Goal: Book appointment/travel/reservation

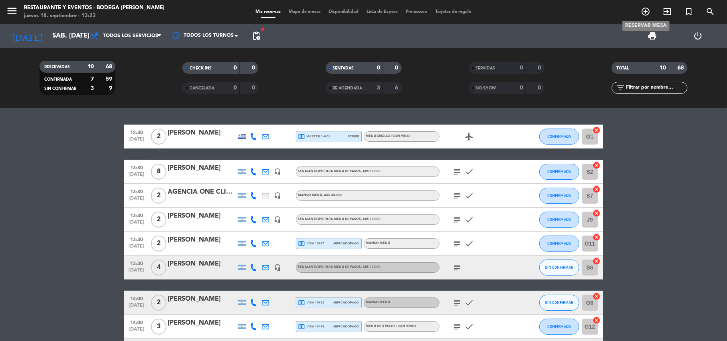
click at [647, 8] on icon "add_circle_outline" at bounding box center [646, 12] width 10 height 10
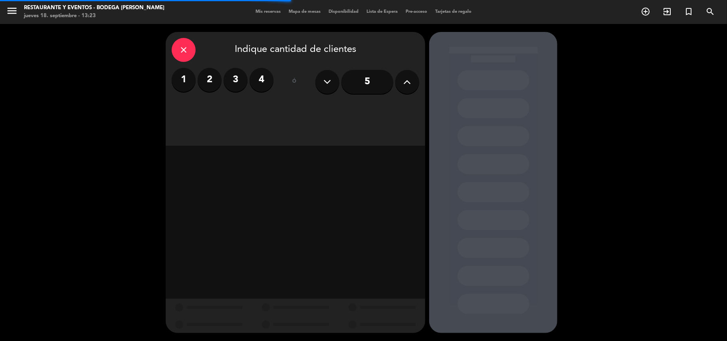
drag, startPoint x: 209, startPoint y: 74, endPoint x: 216, endPoint y: 80, distance: 8.8
click at [209, 75] on label "2" at bounding box center [210, 80] width 24 height 24
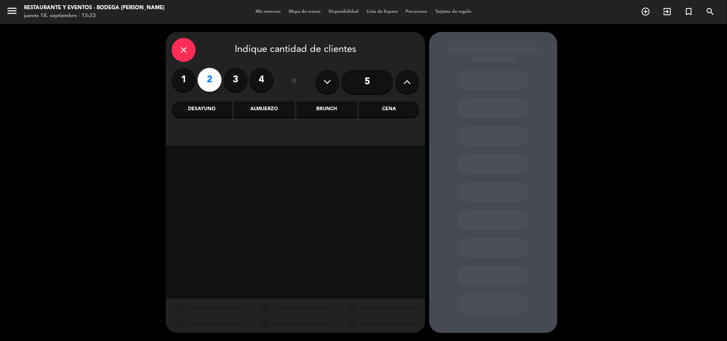
click at [267, 106] on div "Almuerzo" at bounding box center [264, 109] width 60 height 16
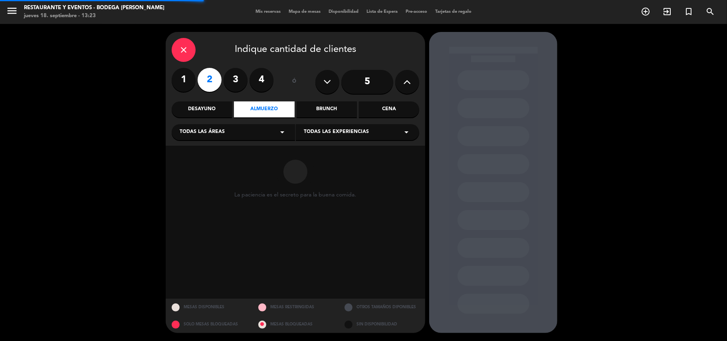
click at [327, 133] on span "Todas las experiencias" at bounding box center [336, 132] width 65 height 8
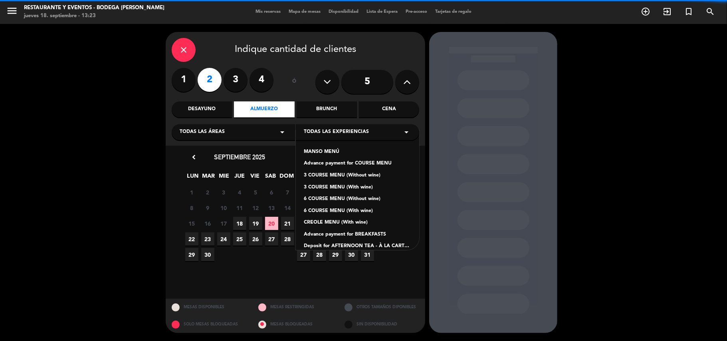
click at [341, 164] on div "Advance payment for COURSE MENU" at bounding box center [357, 164] width 107 height 8
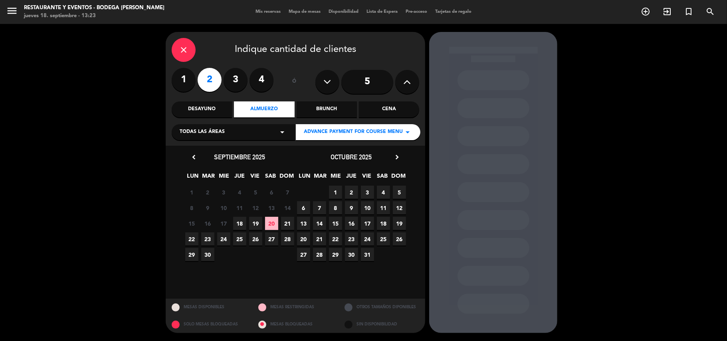
click at [273, 220] on span "20" at bounding box center [271, 223] width 13 height 13
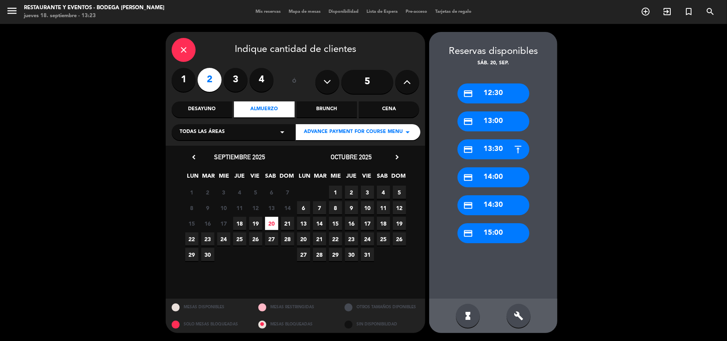
click at [491, 121] on div "credit_card 13:00" at bounding box center [494, 121] width 72 height 20
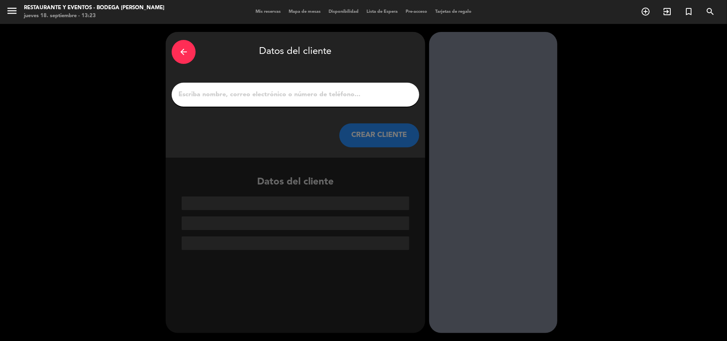
click at [307, 95] on input "1" at bounding box center [296, 94] width 236 height 11
paste input "[PERSON_NAME]"
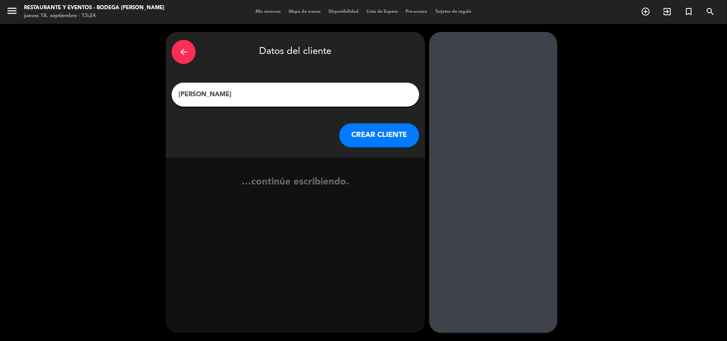
type input "[PERSON_NAME]"
click at [388, 133] on button "CREAR CLIENTE" at bounding box center [379, 135] width 80 height 24
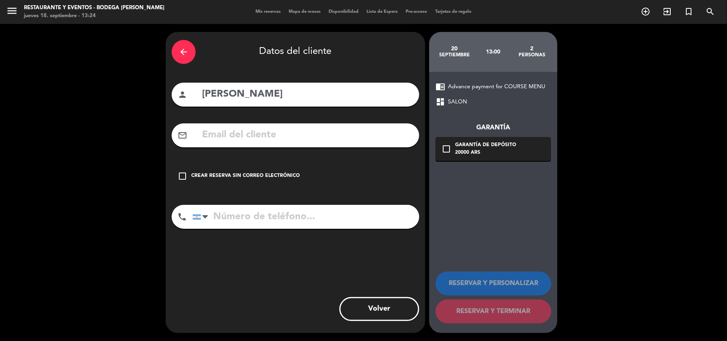
click at [240, 142] on input "text" at bounding box center [307, 135] width 212 height 16
paste input "[EMAIL_ADDRESS][DOMAIN_NAME]"
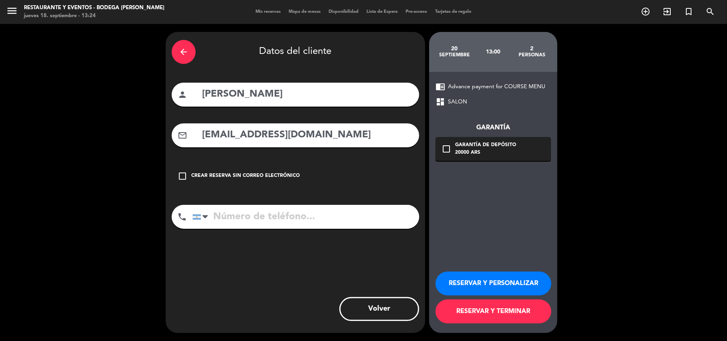
type input "[EMAIL_ADDRESS][DOMAIN_NAME]"
click at [245, 205] on input "tel" at bounding box center [305, 217] width 227 height 24
paste input "[PHONE_NUMBER]"
type input "[PHONE_NUMBER]"
click at [475, 279] on button "RESERVAR Y PERSONALIZAR" at bounding box center [494, 283] width 116 height 24
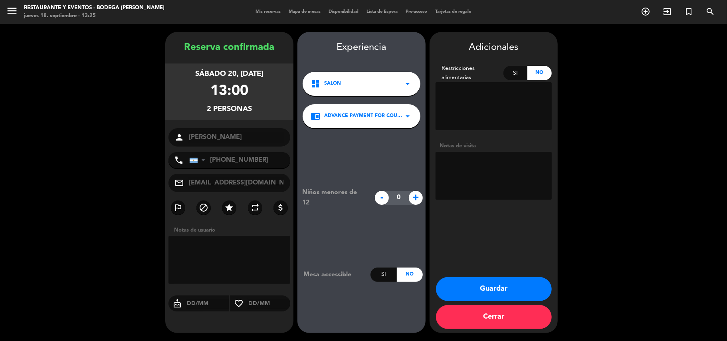
click at [510, 165] on textarea at bounding box center [494, 176] width 116 height 48
type textarea "s"
type textarea "SEÑA $20.000R5552"
click at [467, 291] on button "Guardar" at bounding box center [494, 289] width 116 height 24
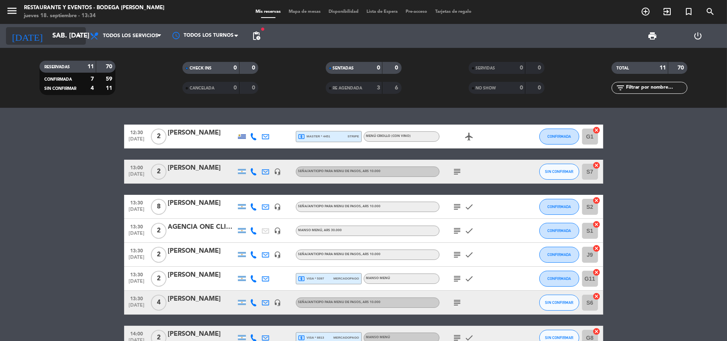
click at [48, 32] on input "sáb. [DATE]" at bounding box center [91, 36] width 86 height 16
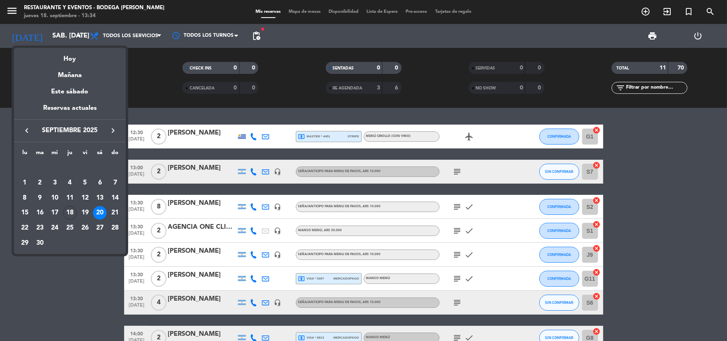
click at [66, 280] on div at bounding box center [363, 170] width 727 height 341
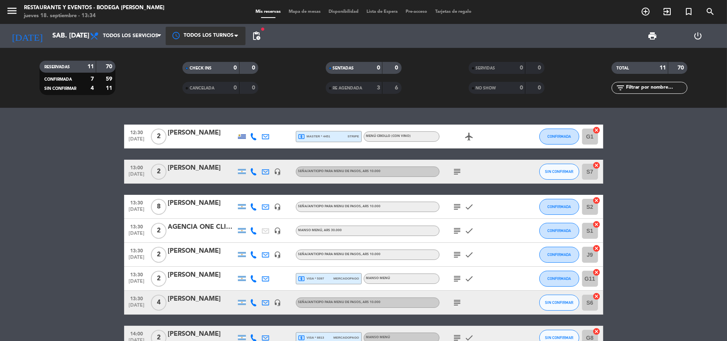
click at [213, 33] on div at bounding box center [206, 36] width 80 height 18
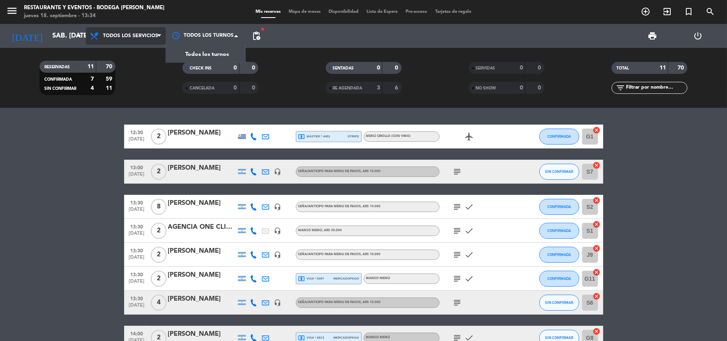
click at [148, 34] on span "Todos los servicios" at bounding box center [130, 36] width 55 height 6
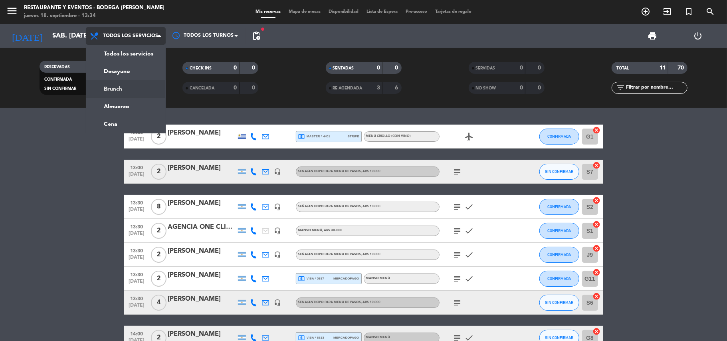
click at [122, 93] on div "menu Restaurante y Eventos - Bodega [PERSON_NAME] jueves 18. septiembre - 13:34…" at bounding box center [363, 54] width 727 height 108
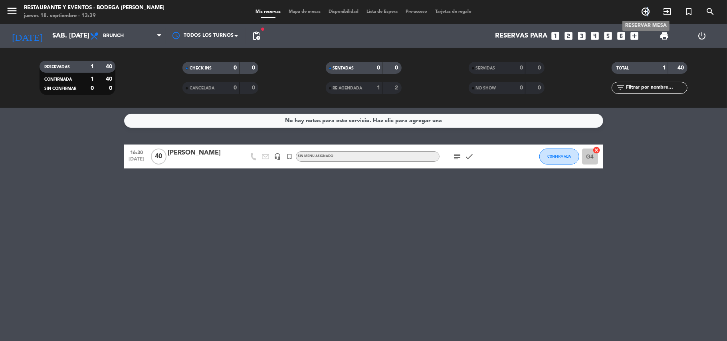
click at [647, 10] on icon "add_circle_outline" at bounding box center [646, 12] width 10 height 10
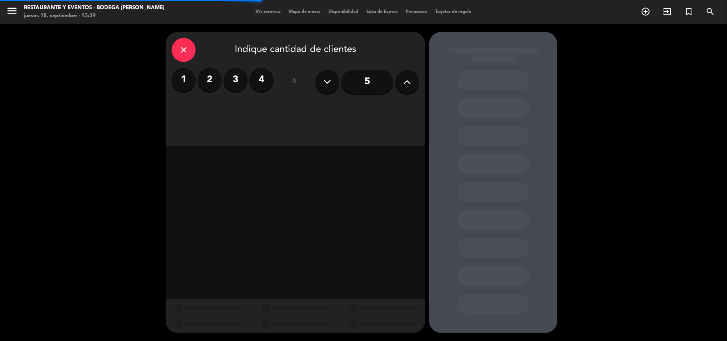
click at [206, 79] on label "2" at bounding box center [210, 80] width 24 height 24
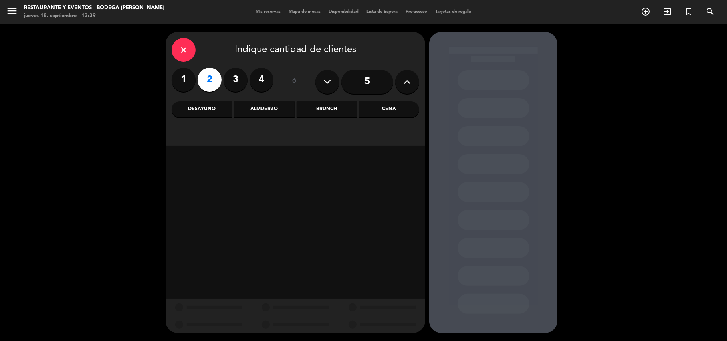
click at [207, 107] on div "Desayuno" at bounding box center [202, 109] width 60 height 16
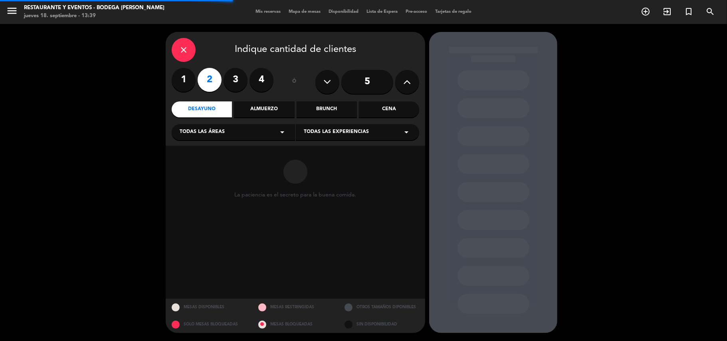
click at [350, 133] on span "Todas las experiencias" at bounding box center [336, 132] width 65 height 8
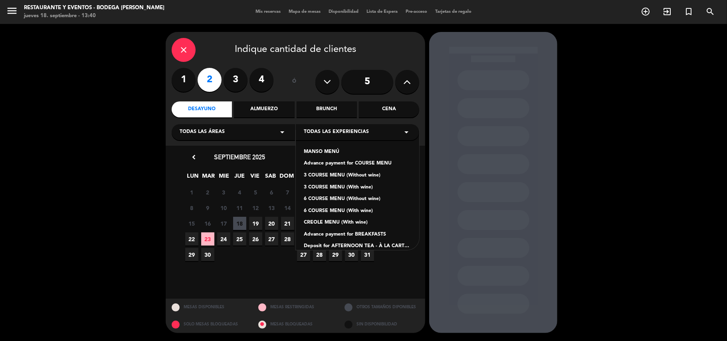
scroll to position [79, 0]
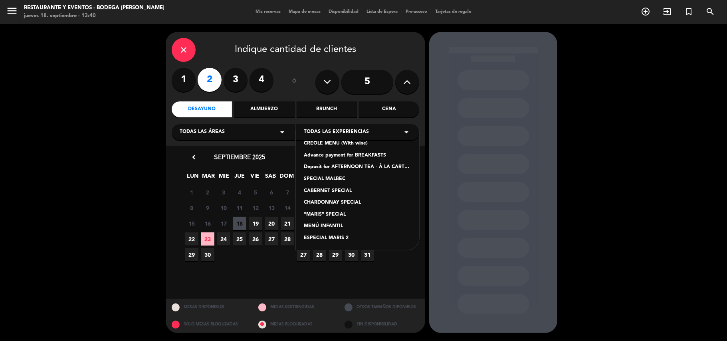
click at [355, 199] on div "CHARDONNAY SPECIAL" at bounding box center [357, 203] width 107 height 8
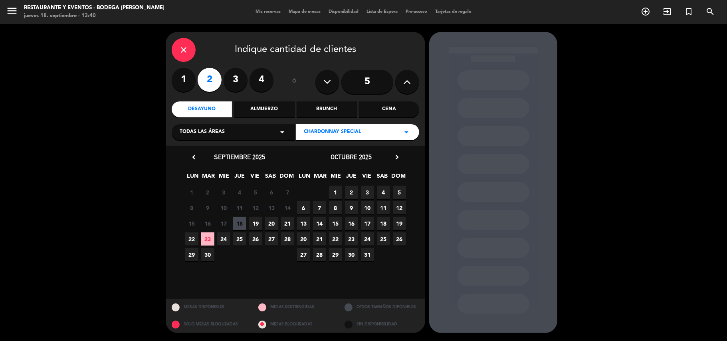
click at [256, 242] on span "26" at bounding box center [255, 238] width 13 height 13
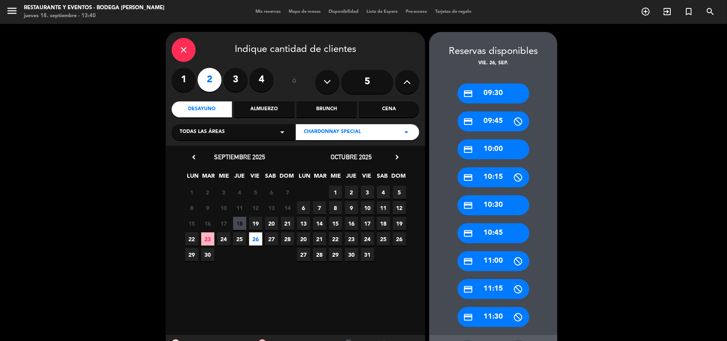
click at [495, 147] on div "credit_card 10:00" at bounding box center [494, 149] width 72 height 20
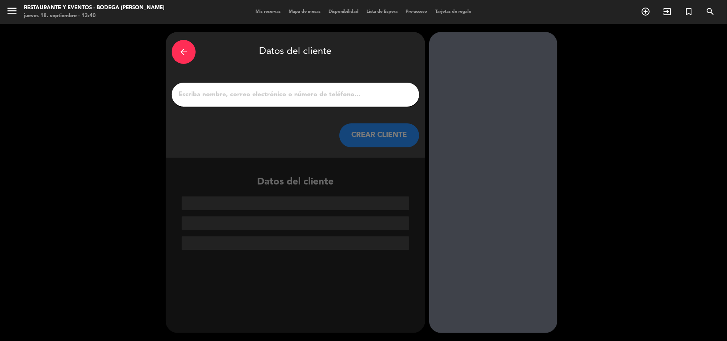
click at [347, 94] on input "1" at bounding box center [296, 94] width 236 height 11
paste input "[PERSON_NAME]"
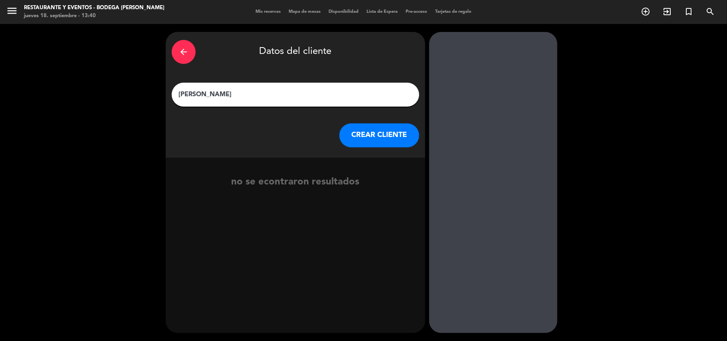
type input "[PERSON_NAME]"
click at [361, 139] on button "CREAR CLIENTE" at bounding box center [379, 135] width 80 height 24
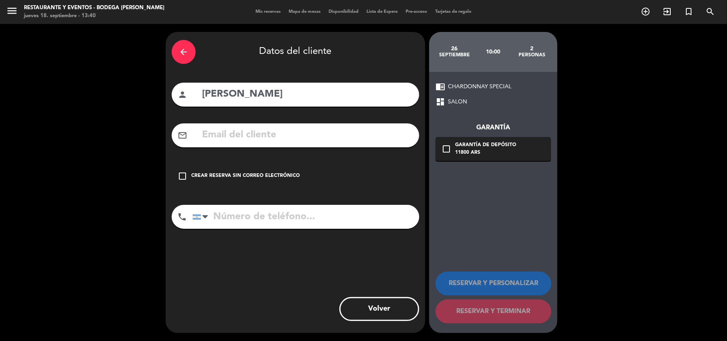
drag, startPoint x: 265, startPoint y: 127, endPoint x: 265, endPoint y: 133, distance: 6.4
click at [265, 127] on input "text" at bounding box center [307, 135] width 212 height 16
paste input "[EMAIL_ADDRESS][DOMAIN_NAME]"
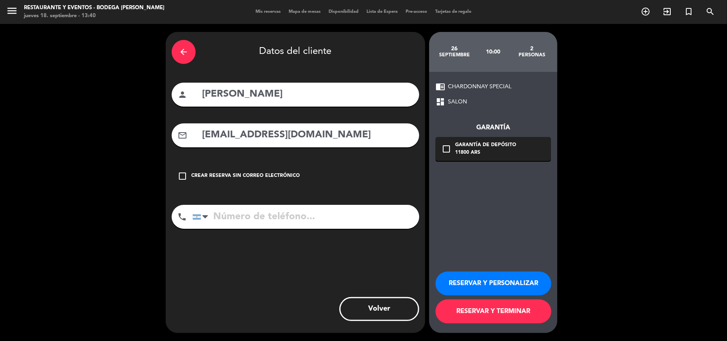
type input "[EMAIL_ADDRESS][DOMAIN_NAME]"
click at [444, 148] on icon "check_box_outline_blank" at bounding box center [447, 149] width 10 height 10
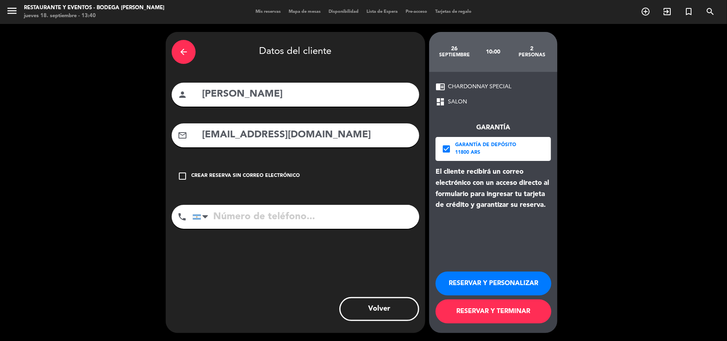
click at [318, 214] on input "tel" at bounding box center [305, 217] width 227 height 24
paste input "[PHONE_NUMBER]"
type input "[PHONE_NUMBER]"
click at [468, 280] on button "RESERVAR Y PERSONALIZAR" at bounding box center [494, 283] width 116 height 24
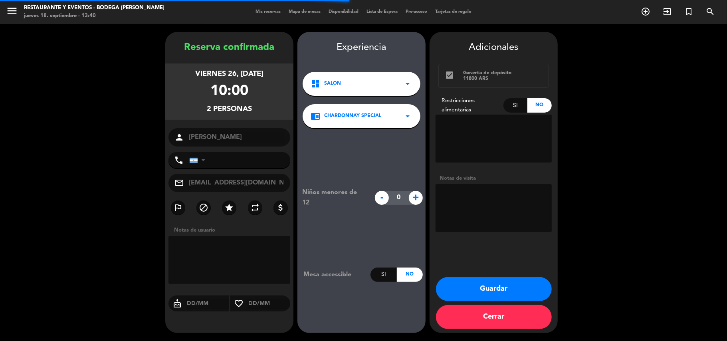
type input "[PHONE_NUMBER]"
click at [474, 280] on button "Guardar" at bounding box center [494, 289] width 116 height 24
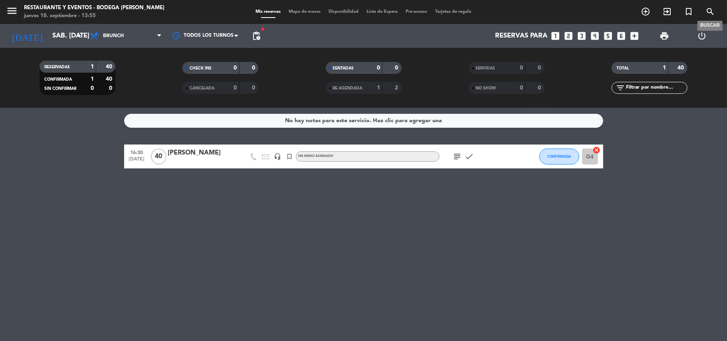
click at [711, 10] on icon "search" at bounding box center [710, 12] width 10 height 10
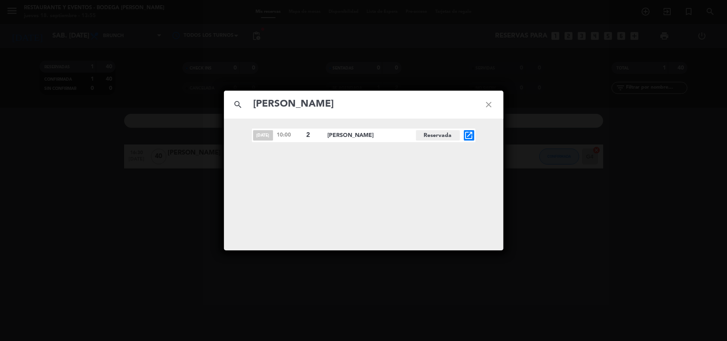
type input "[PERSON_NAME]"
click at [467, 134] on icon "open_in_new" at bounding box center [469, 136] width 10 height 10
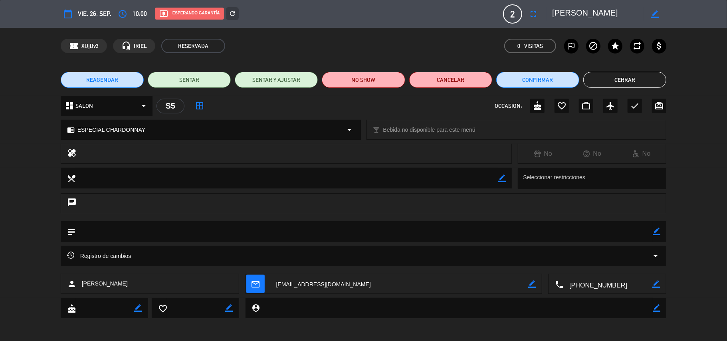
click at [660, 231] on icon "border_color" at bounding box center [657, 232] width 8 height 8
click at [647, 234] on textarea at bounding box center [364, 231] width 578 height 20
type textarea "p"
type textarea "PAGADO $11.800R5553 | COMBO CHARDONNAY"
click at [655, 228] on icon at bounding box center [657, 232] width 8 height 8
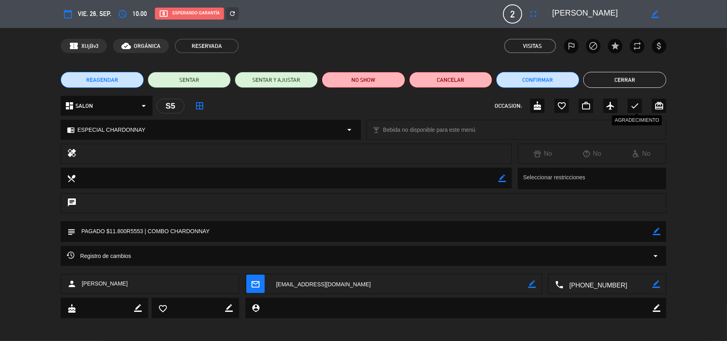
click at [631, 105] on icon "check" at bounding box center [635, 106] width 10 height 10
click at [630, 84] on button "Cerrar" at bounding box center [624, 80] width 83 height 16
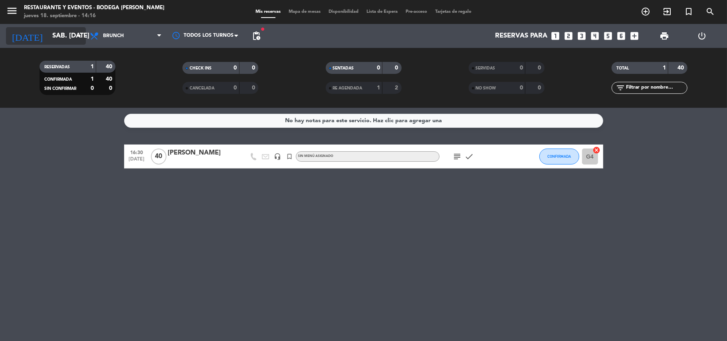
click at [48, 31] on input "sáb. [DATE]" at bounding box center [91, 36] width 86 height 16
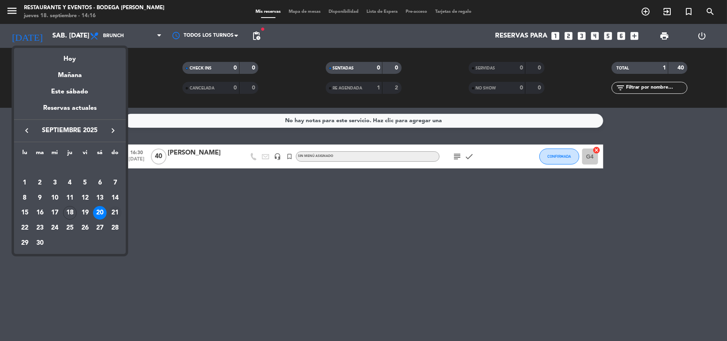
click at [113, 211] on div "21" at bounding box center [115, 213] width 14 height 14
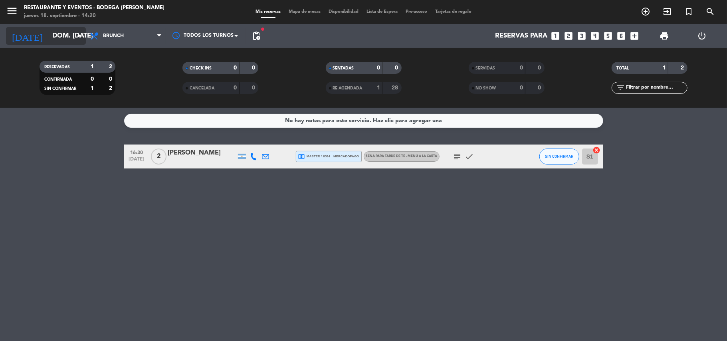
click at [63, 37] on input "dom. [DATE]" at bounding box center [91, 36] width 86 height 16
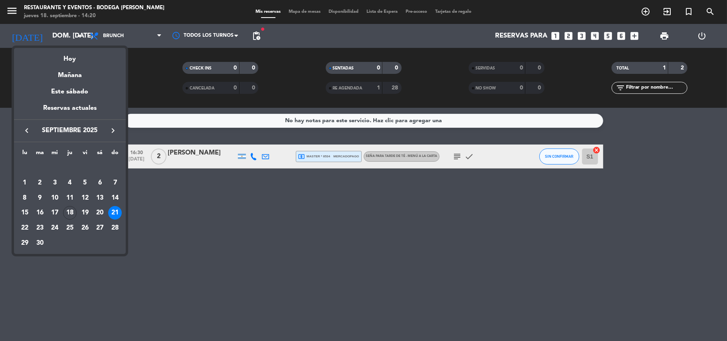
click at [121, 32] on div at bounding box center [363, 170] width 727 height 341
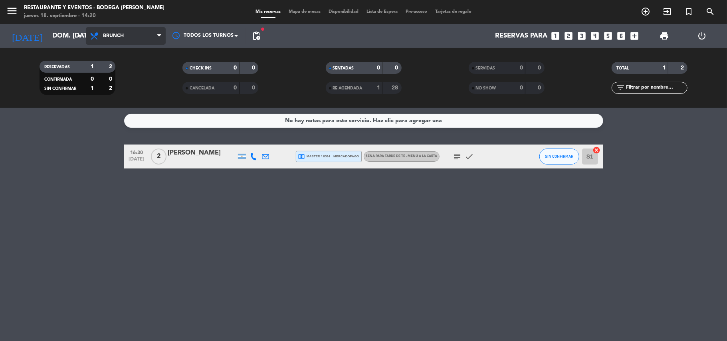
click at [139, 34] on span "Brunch" at bounding box center [126, 36] width 80 height 18
click at [136, 52] on div "menu Restaurante y Eventos - Bodega [PERSON_NAME] jueves 18. septiembre - 14:20…" at bounding box center [363, 54] width 727 height 108
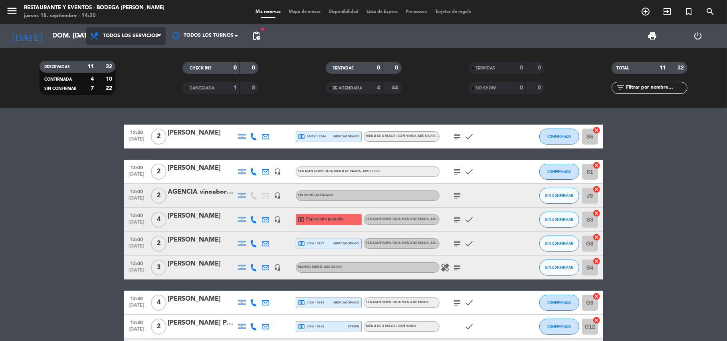
click at [152, 34] on span "Todos los servicios" at bounding box center [130, 36] width 55 height 6
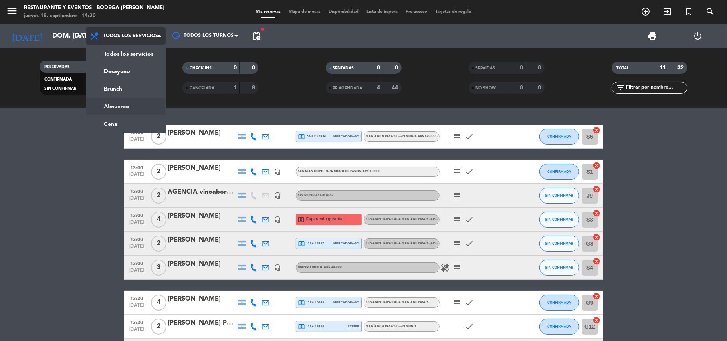
click at [130, 103] on div "menu Restaurante y Eventos - Bodega [PERSON_NAME] jueves 18. septiembre - 14:20…" at bounding box center [363, 54] width 727 height 108
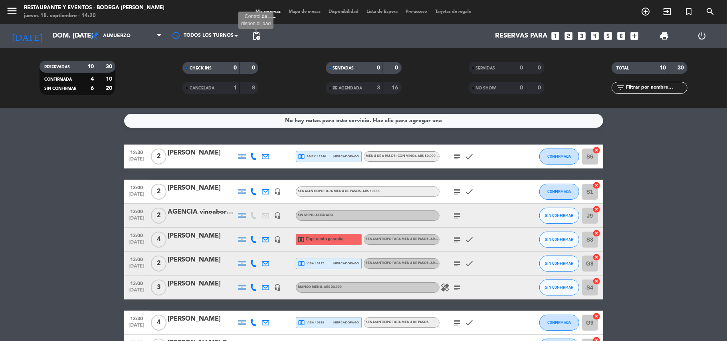
click at [253, 37] on span "pending_actions" at bounding box center [257, 36] width 10 height 10
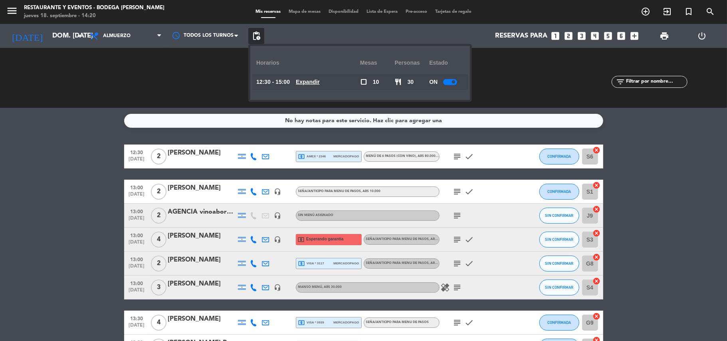
click at [455, 77] on div "ON" at bounding box center [446, 82] width 35 height 16
click at [452, 80] on div at bounding box center [450, 82] width 14 height 6
click at [56, 45] on div "[DATE] dom. [DATE] arrow_drop_down" at bounding box center [46, 36] width 80 height 24
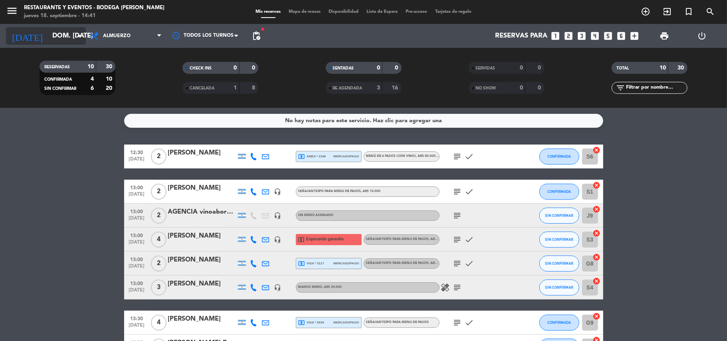
click at [56, 38] on input "dom. [DATE]" at bounding box center [91, 36] width 86 height 16
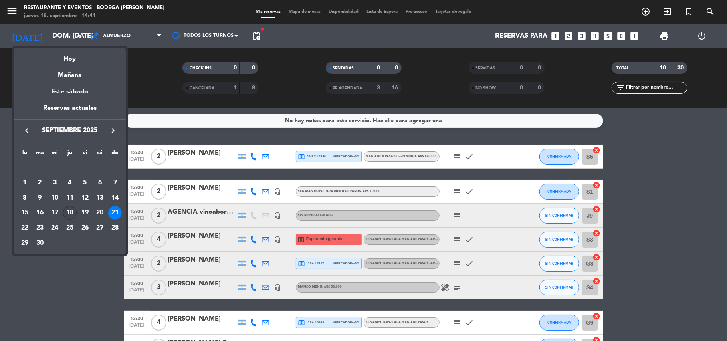
click at [67, 211] on div "18" at bounding box center [70, 213] width 14 height 14
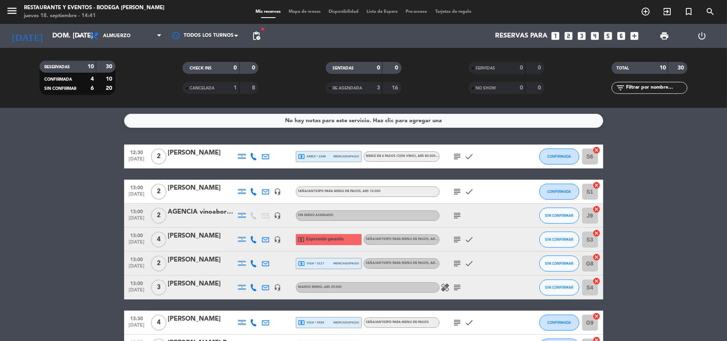
type input "[DEMOGRAPHIC_DATA] [DATE]"
